Goal: Information Seeking & Learning: Learn about a topic

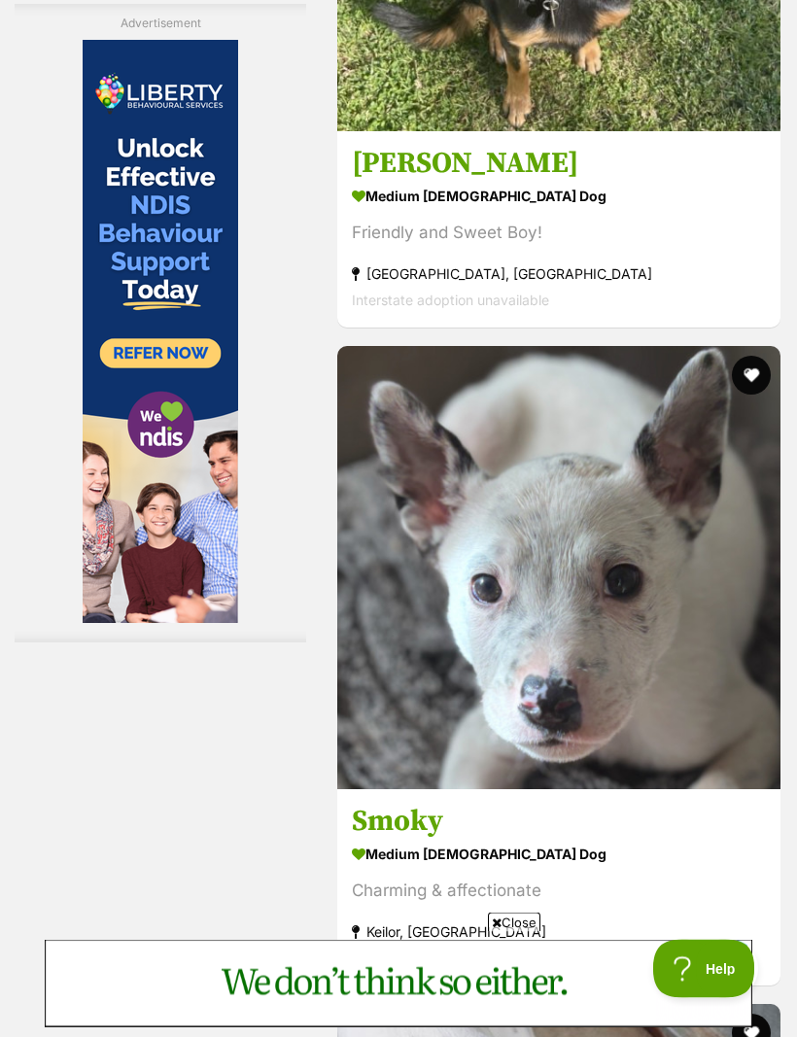
scroll to position [6240, 0]
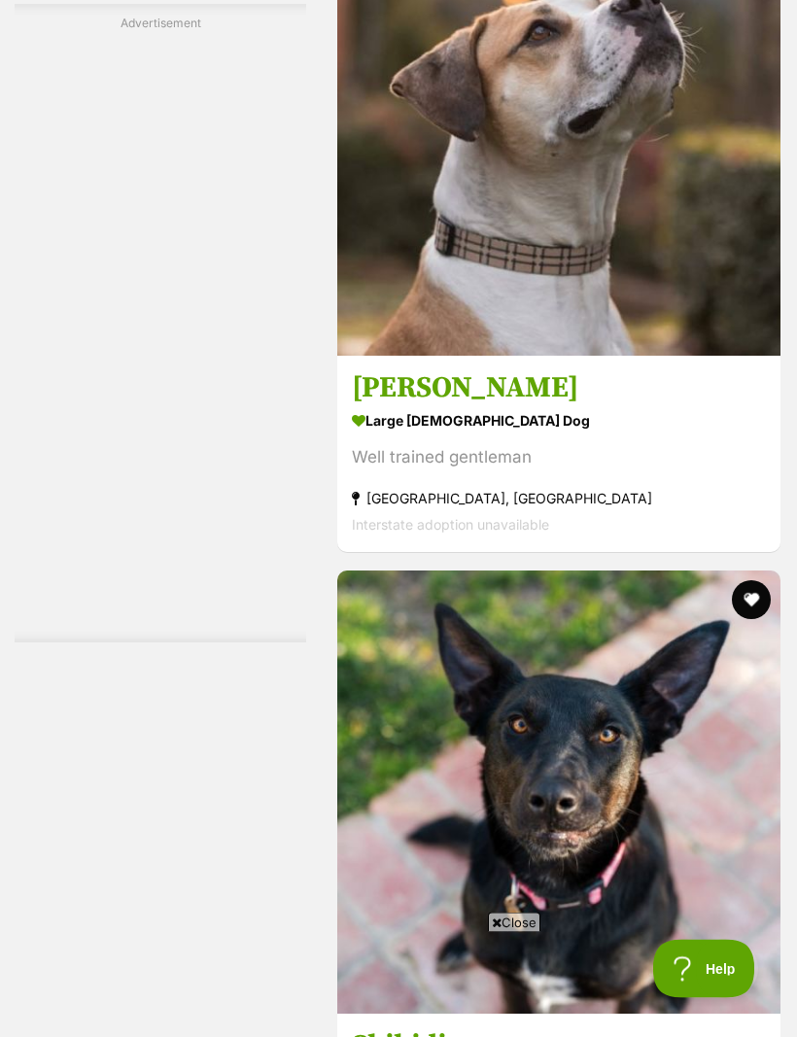
scroll to position [5775, 0]
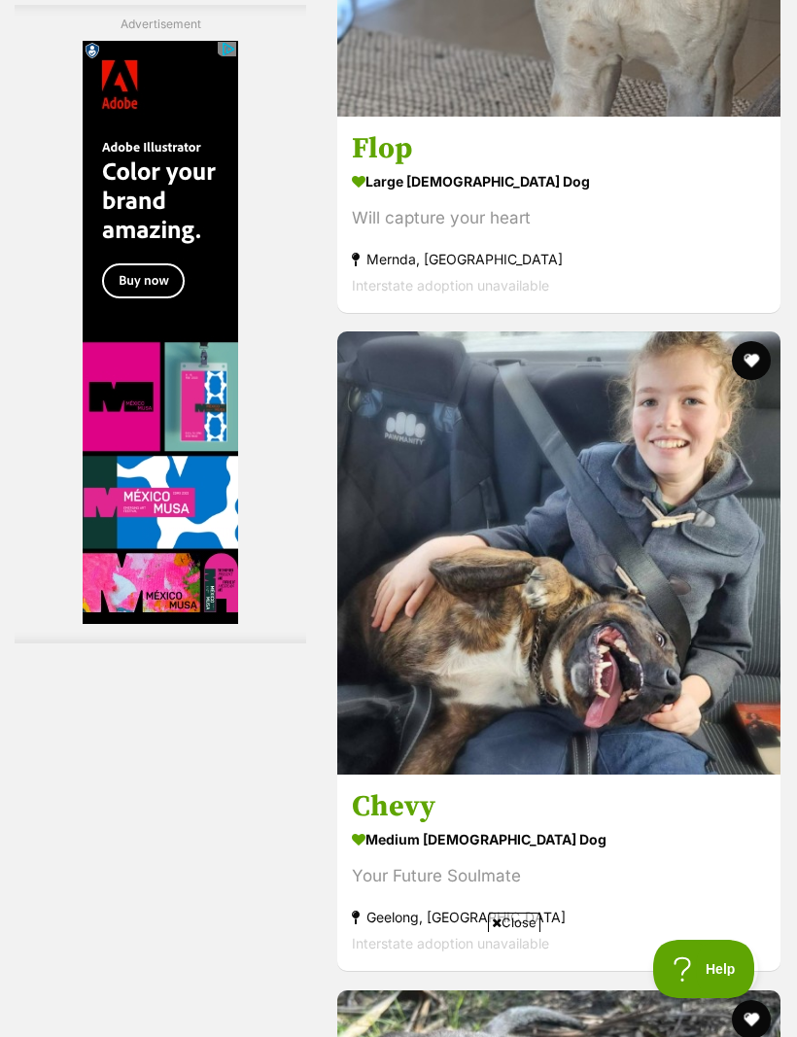
scroll to position [5999, 0]
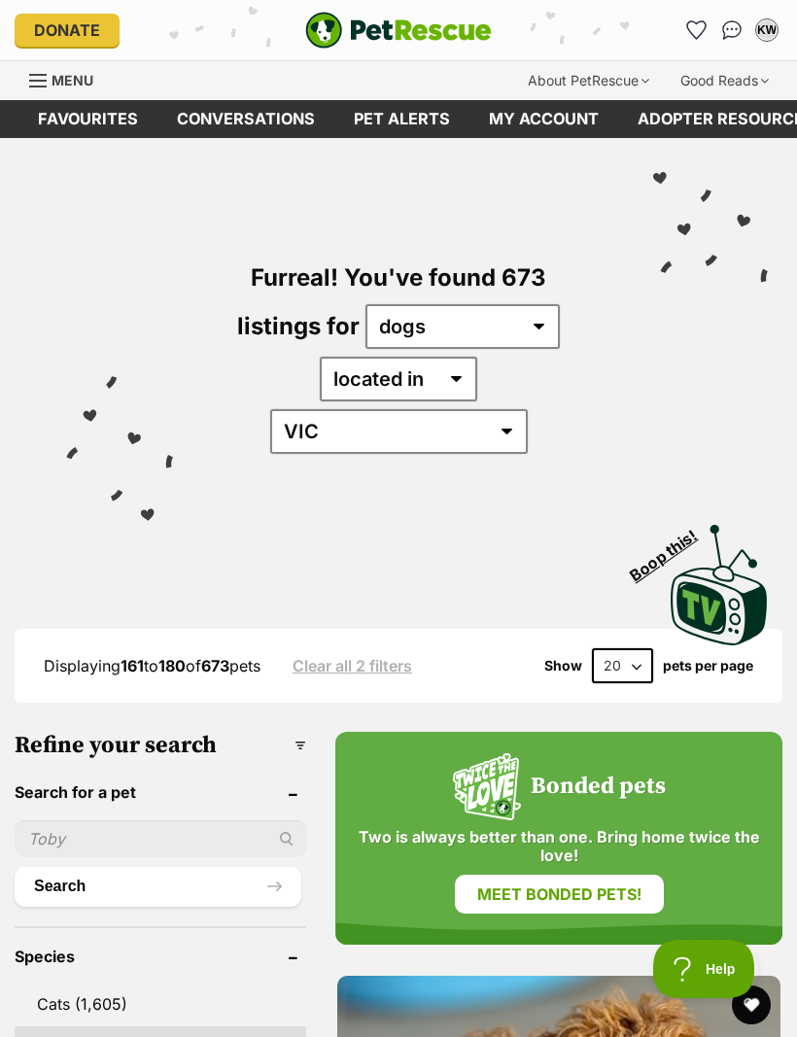
click at [139, 820] on input "text" at bounding box center [161, 838] width 292 height 37
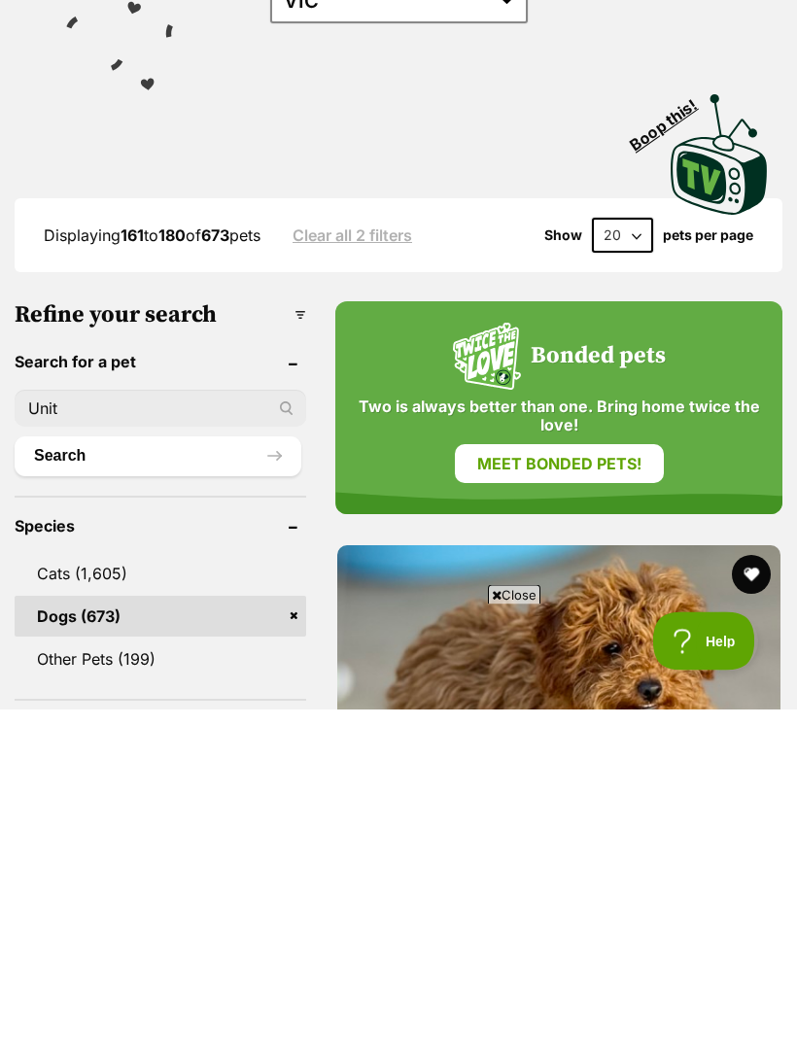
type input "Unit"
click at [138, 765] on button "Search" at bounding box center [158, 784] width 287 height 39
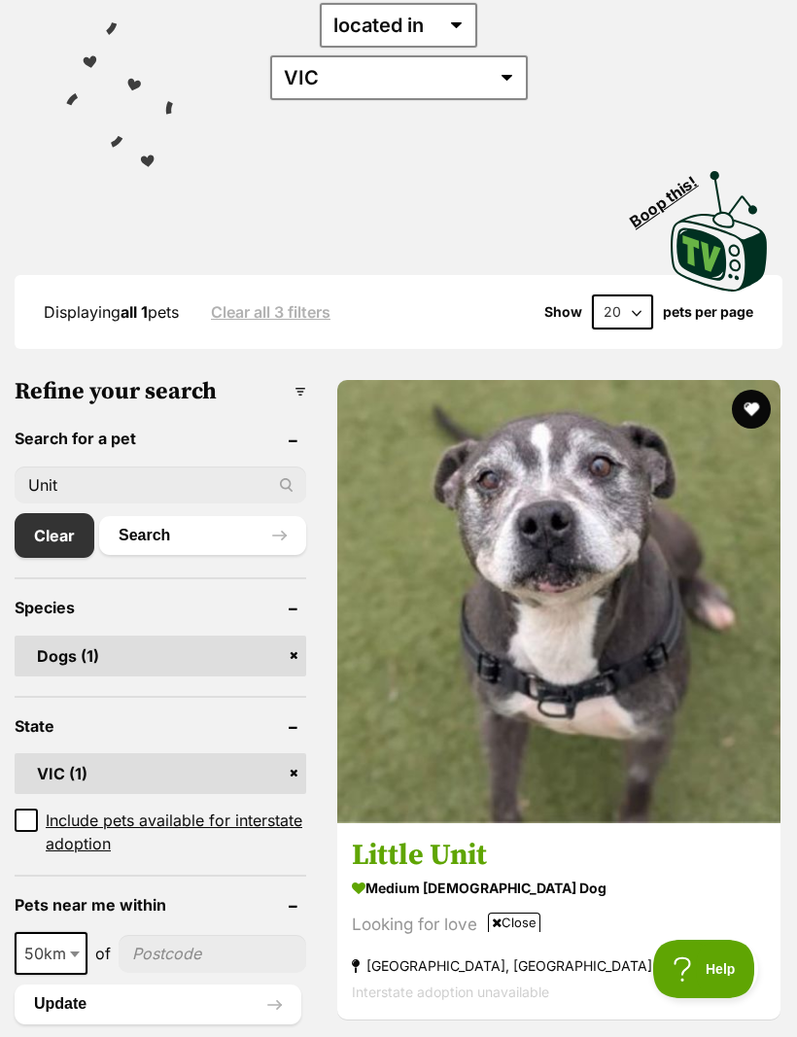
click at [732, 390] on button "favourite" at bounding box center [751, 409] width 39 height 39
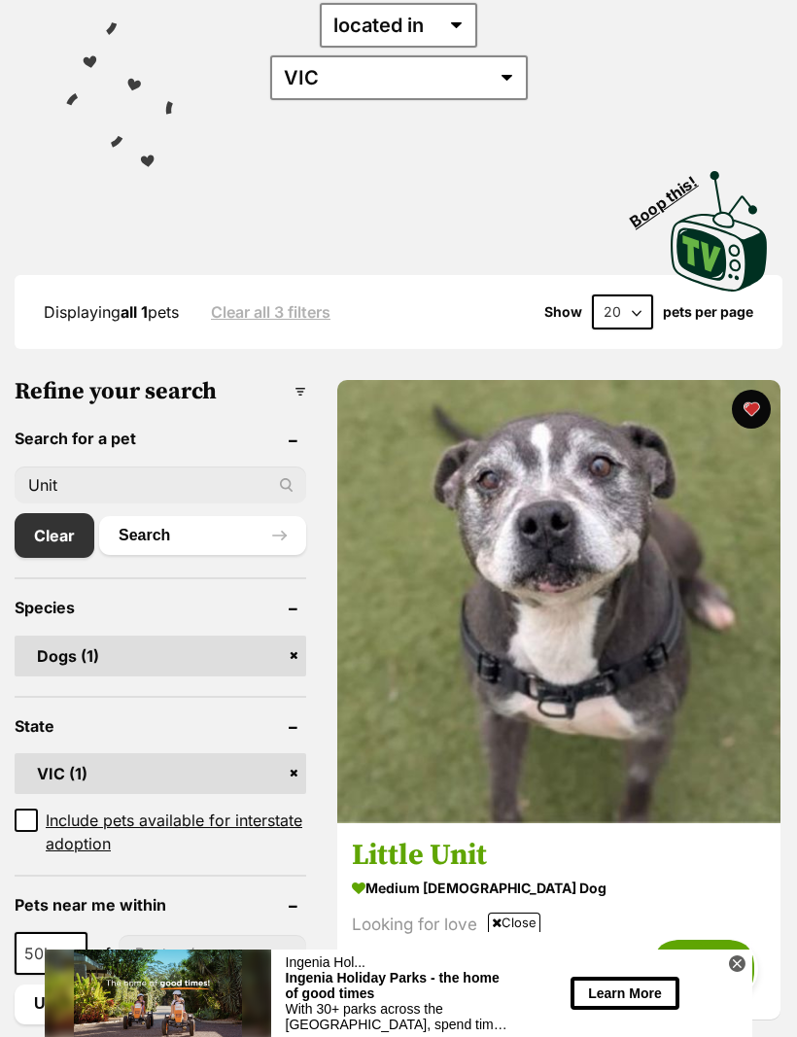
click at [426, 838] on h3 "Little Unit" at bounding box center [559, 856] width 414 height 37
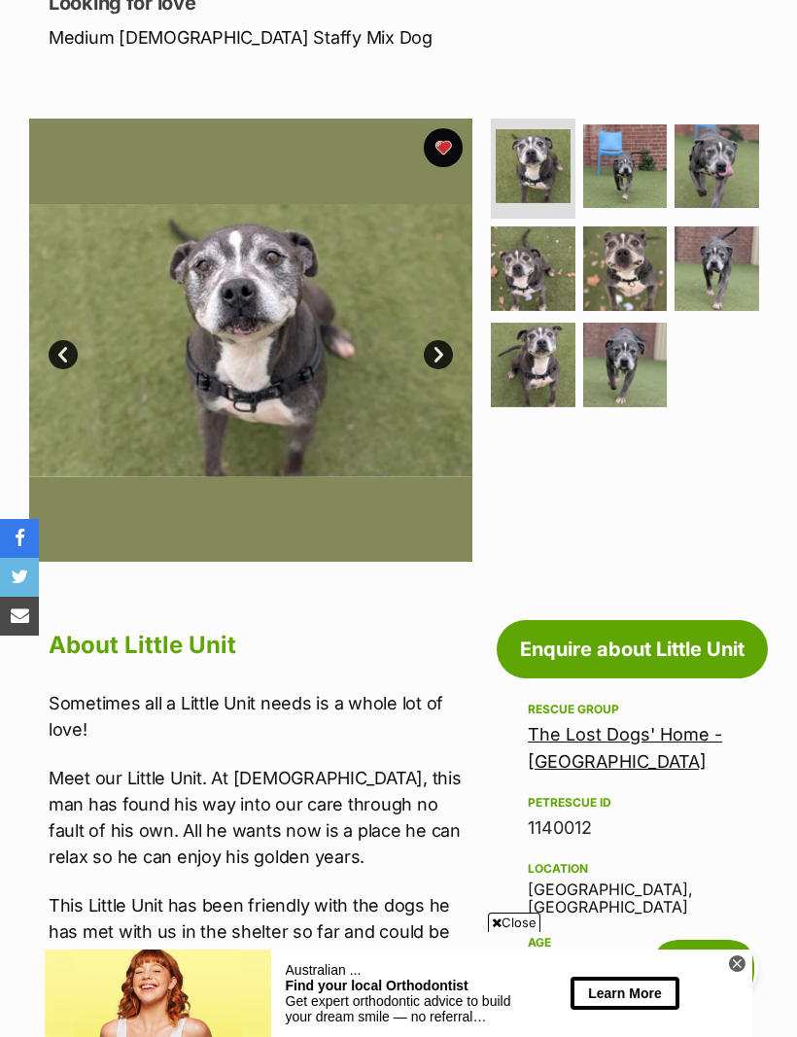
click at [623, 165] on img at bounding box center [625, 166] width 85 height 85
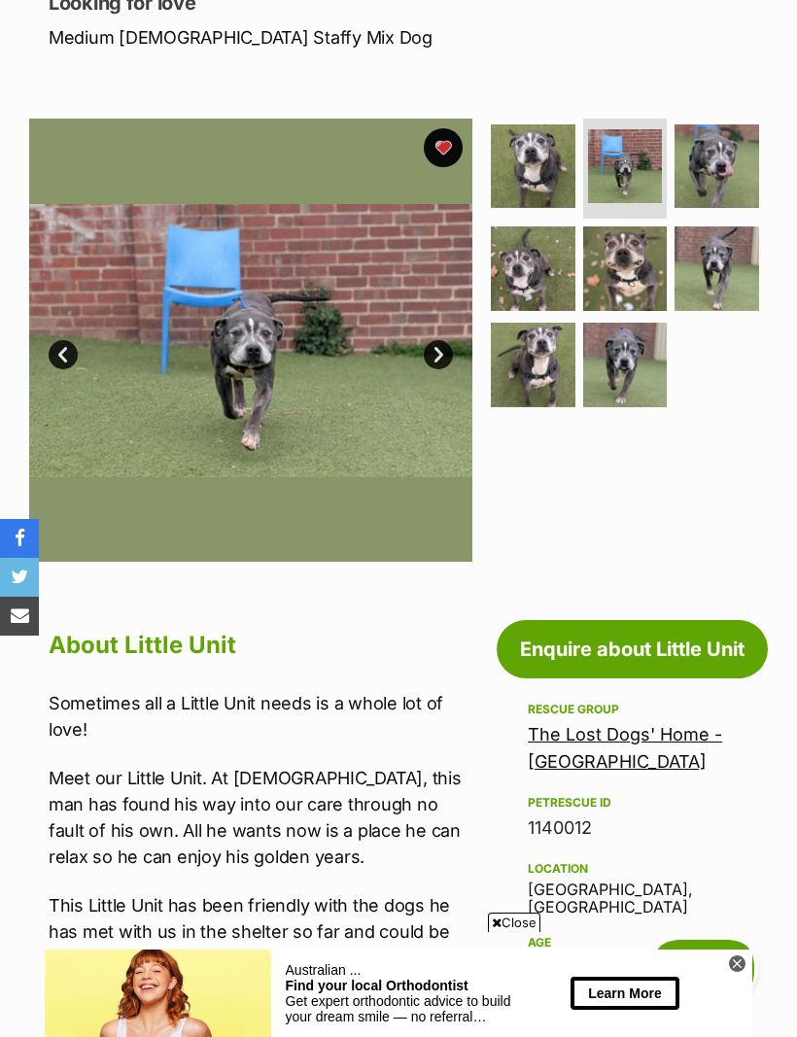
click at [720, 170] on img at bounding box center [717, 166] width 85 height 85
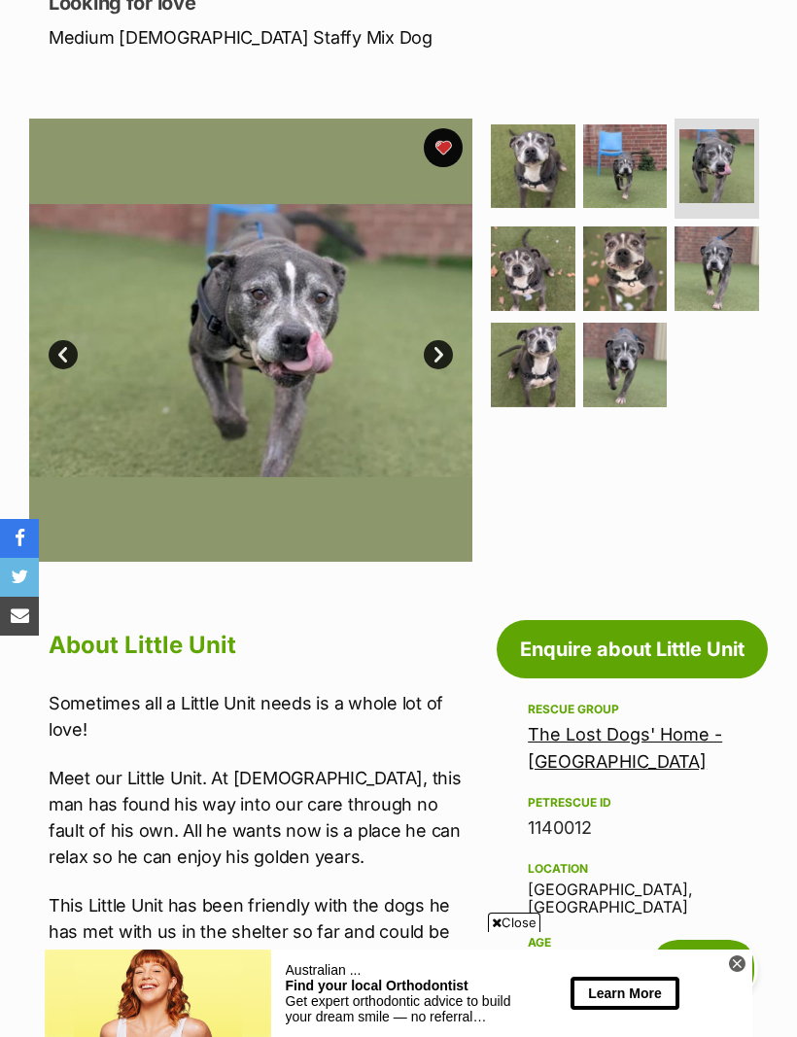
click at [529, 269] on img at bounding box center [533, 269] width 85 height 85
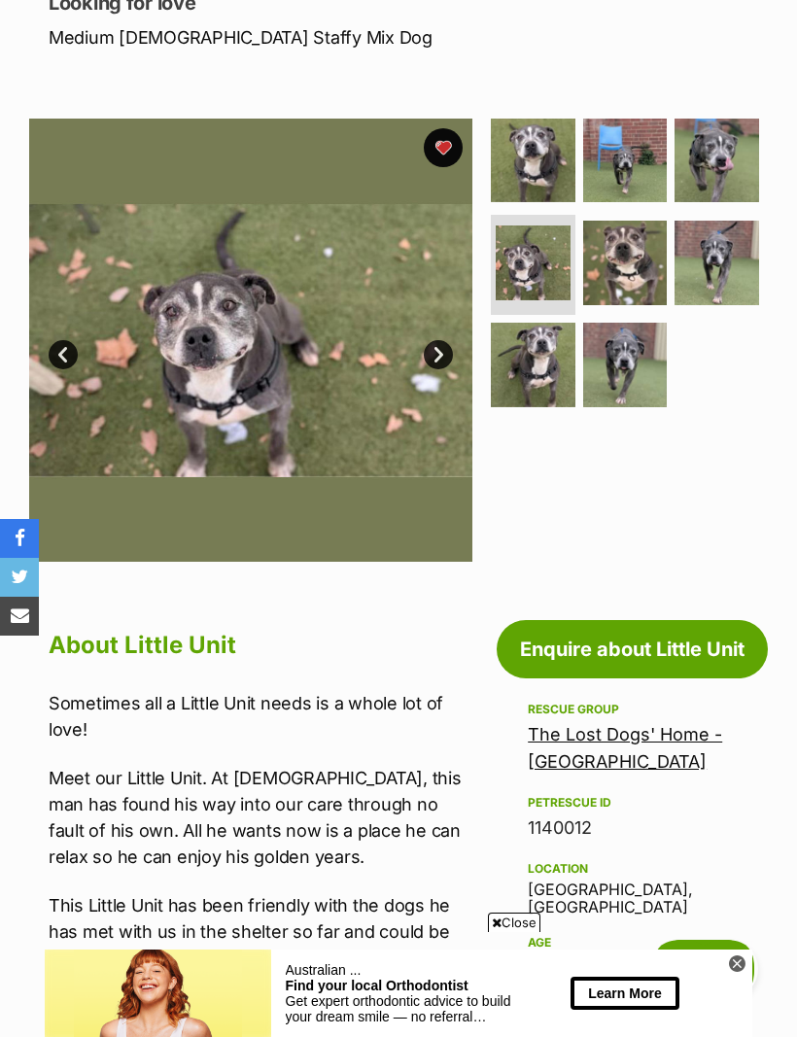
click at [627, 260] on img at bounding box center [625, 263] width 85 height 85
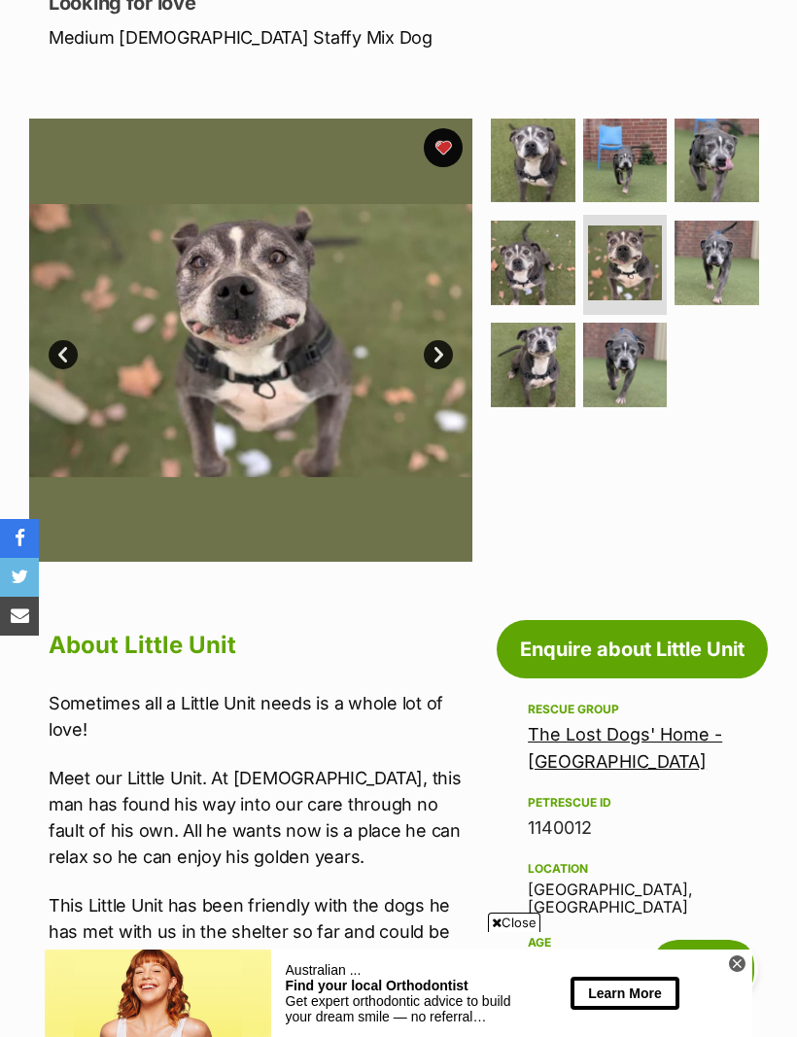
click at [720, 270] on img at bounding box center [717, 263] width 85 height 85
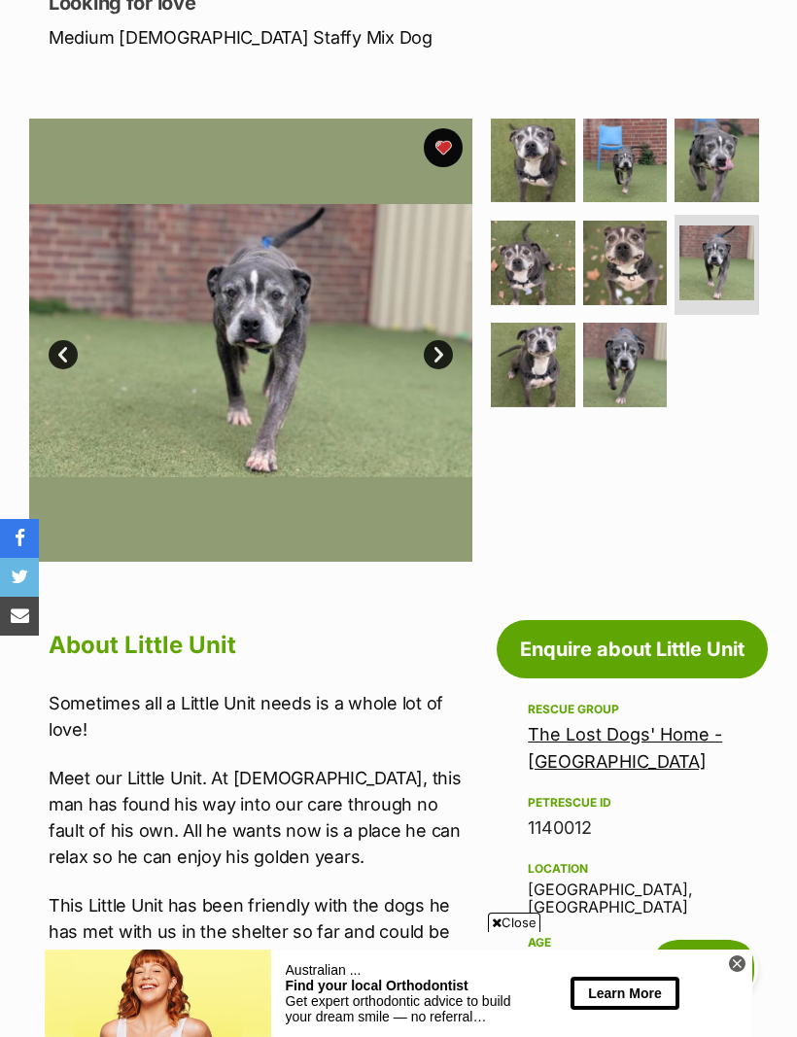
click at [541, 362] on img at bounding box center [533, 365] width 85 height 85
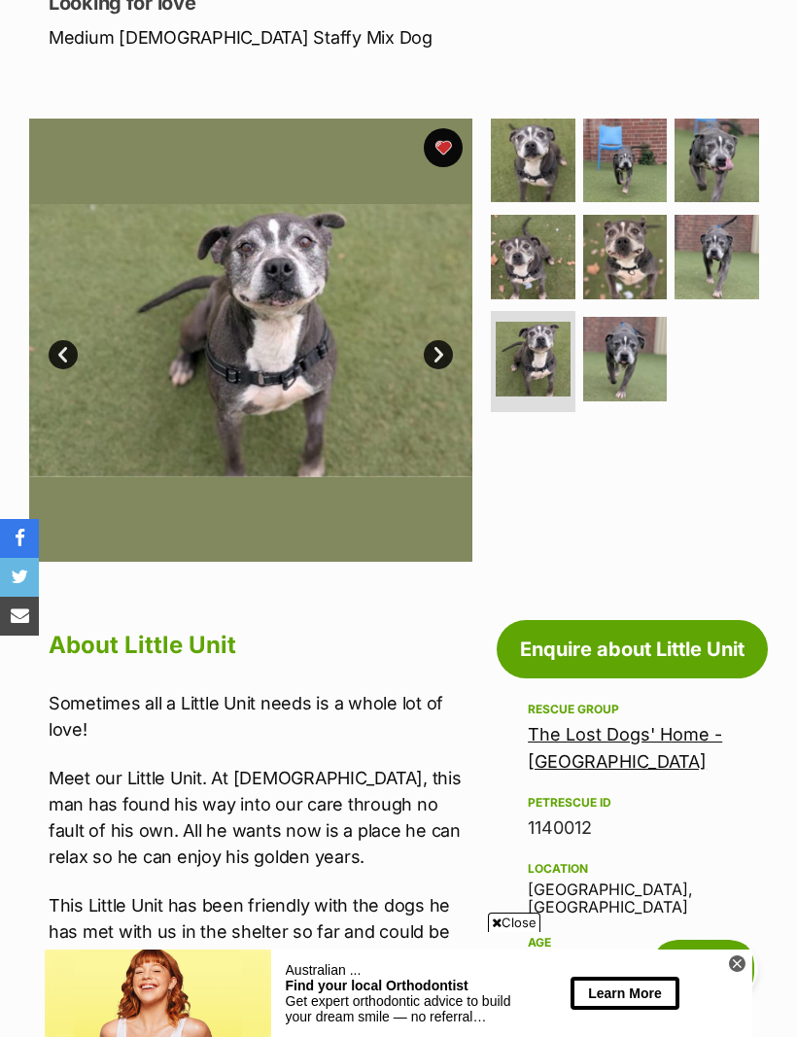
click at [641, 362] on img at bounding box center [625, 359] width 85 height 85
